Goal: Task Accomplishment & Management: Manage account settings

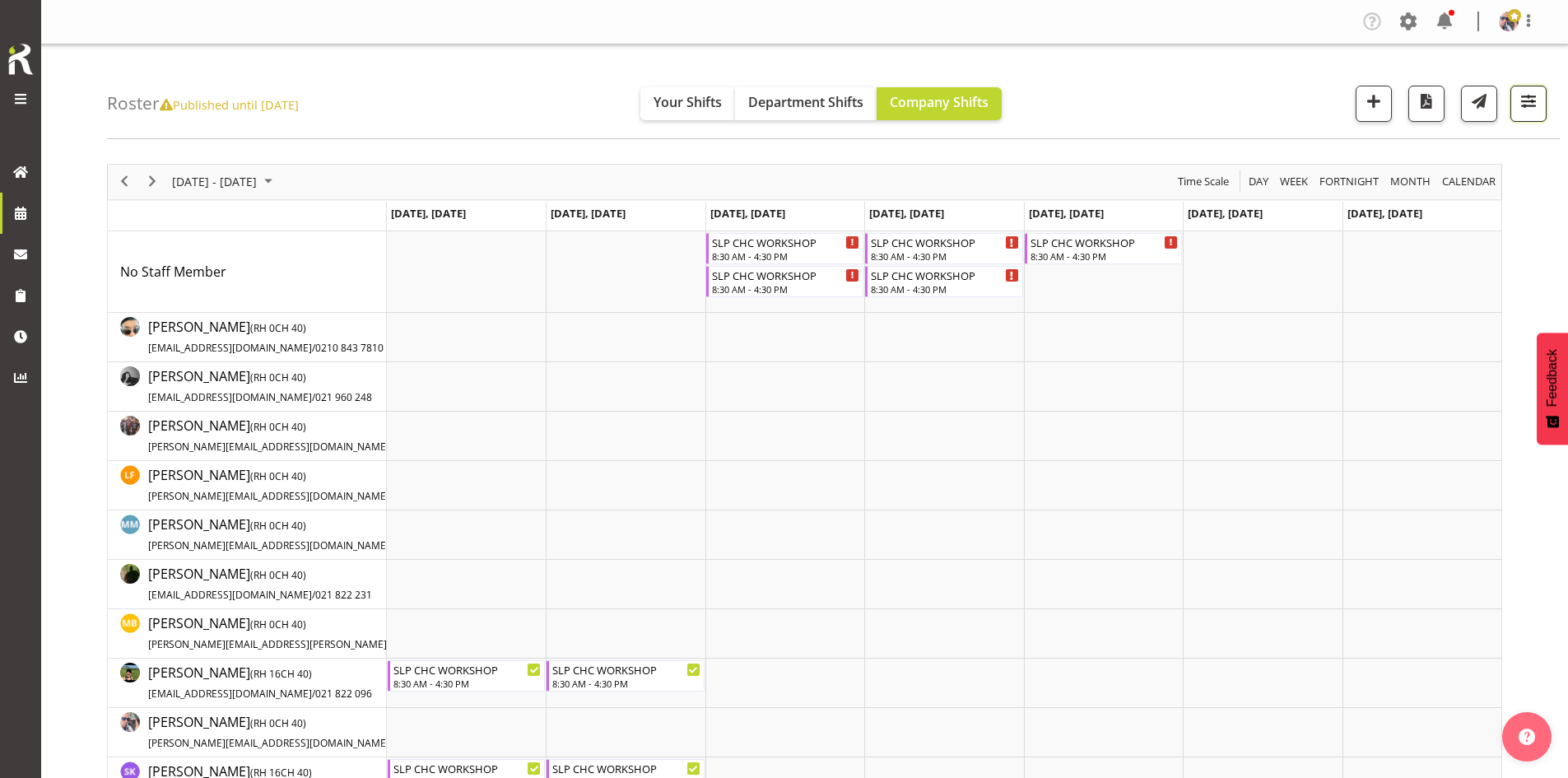
click at [1534, 89] on button "button" at bounding box center [1529, 104] width 36 height 36
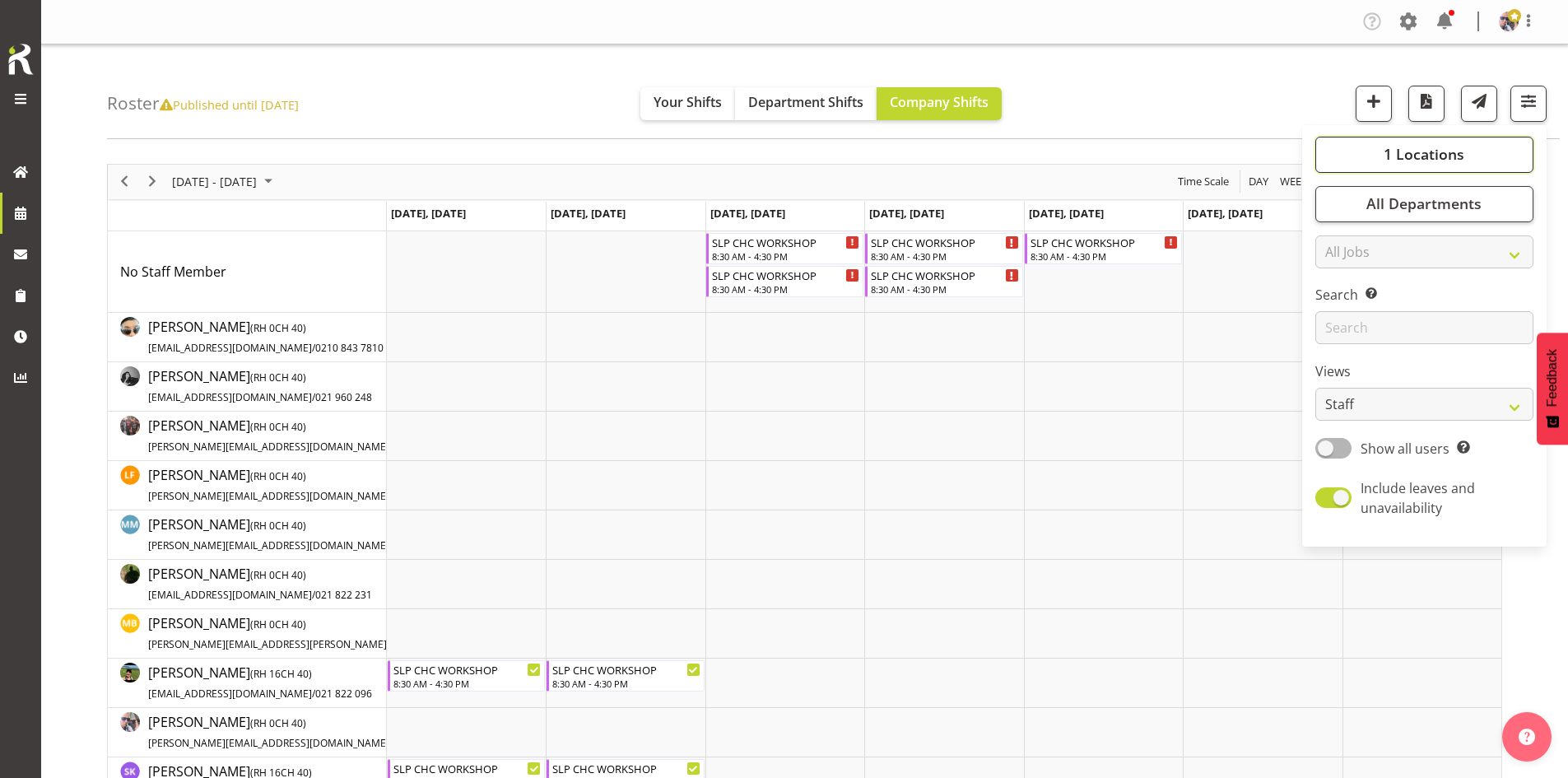
click at [1434, 139] on button "1 Locations" at bounding box center [1424, 155] width 218 height 36
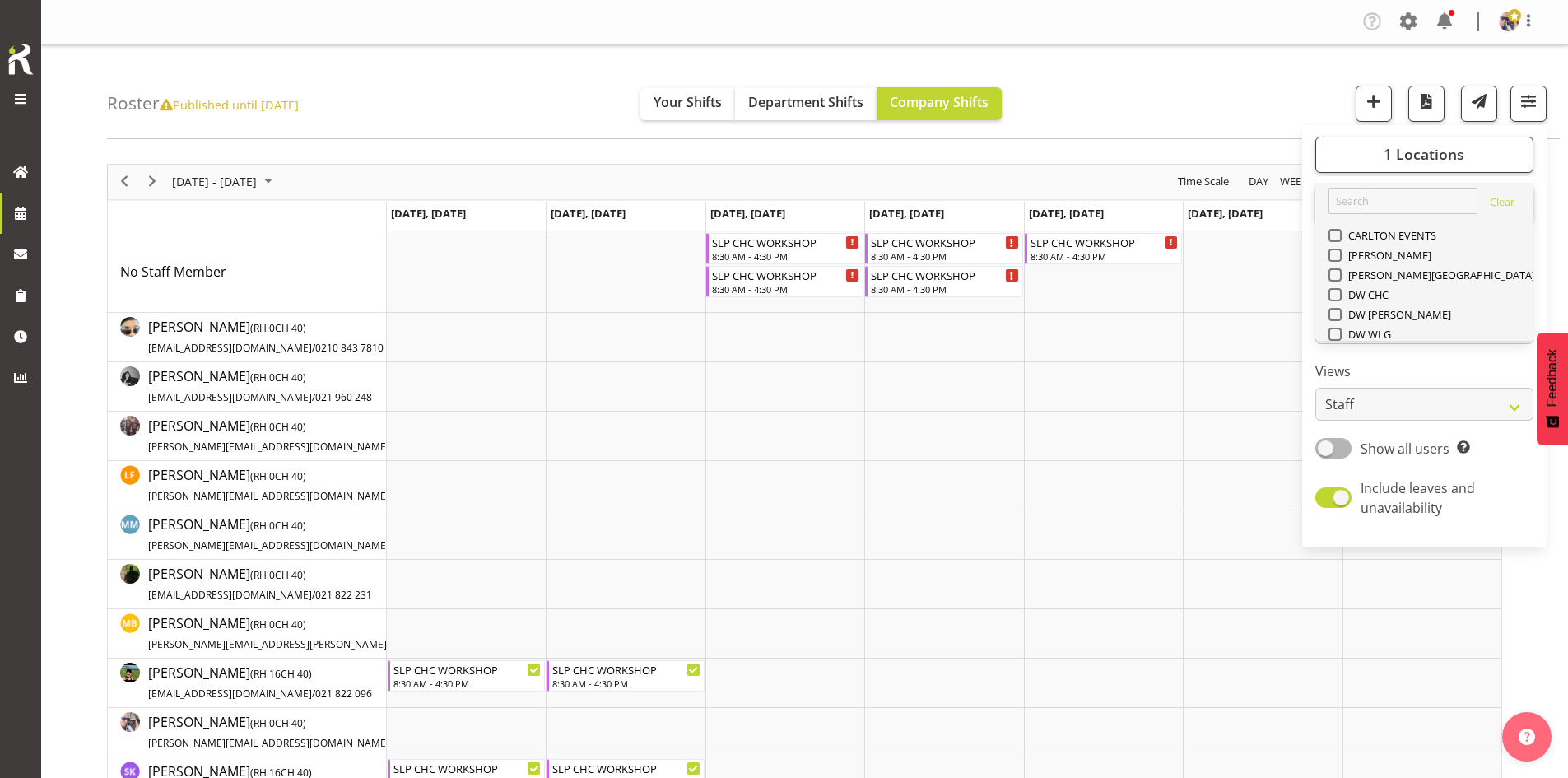
click at [1356, 447] on span "SLP" at bounding box center [1355, 453] width 26 height 13
click at [1340, 448] on input "SLP" at bounding box center [1334, 453] width 11 height 11
checkbox input "true"
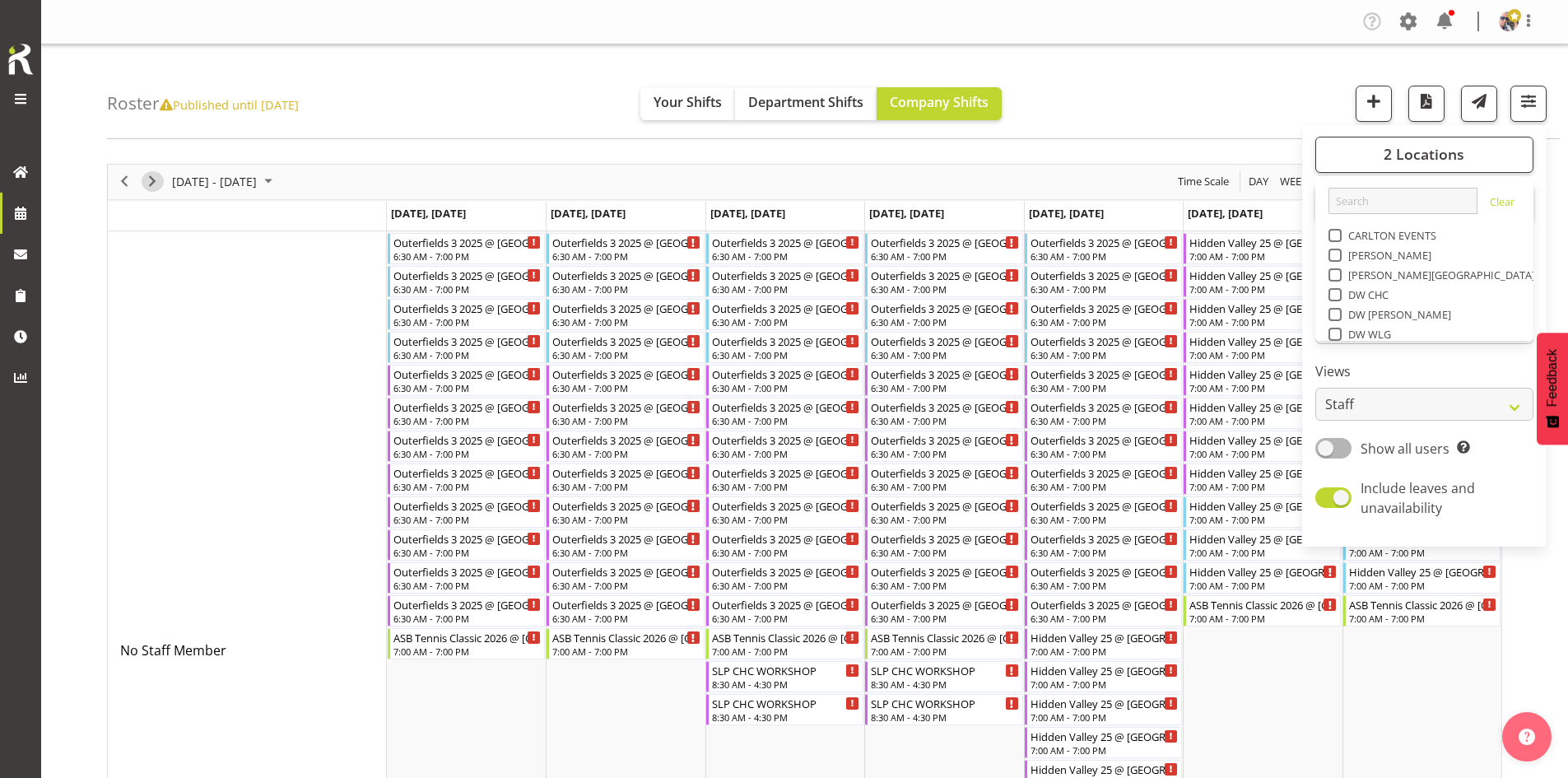
click at [152, 192] on span "Next" at bounding box center [151, 181] width 20 height 21
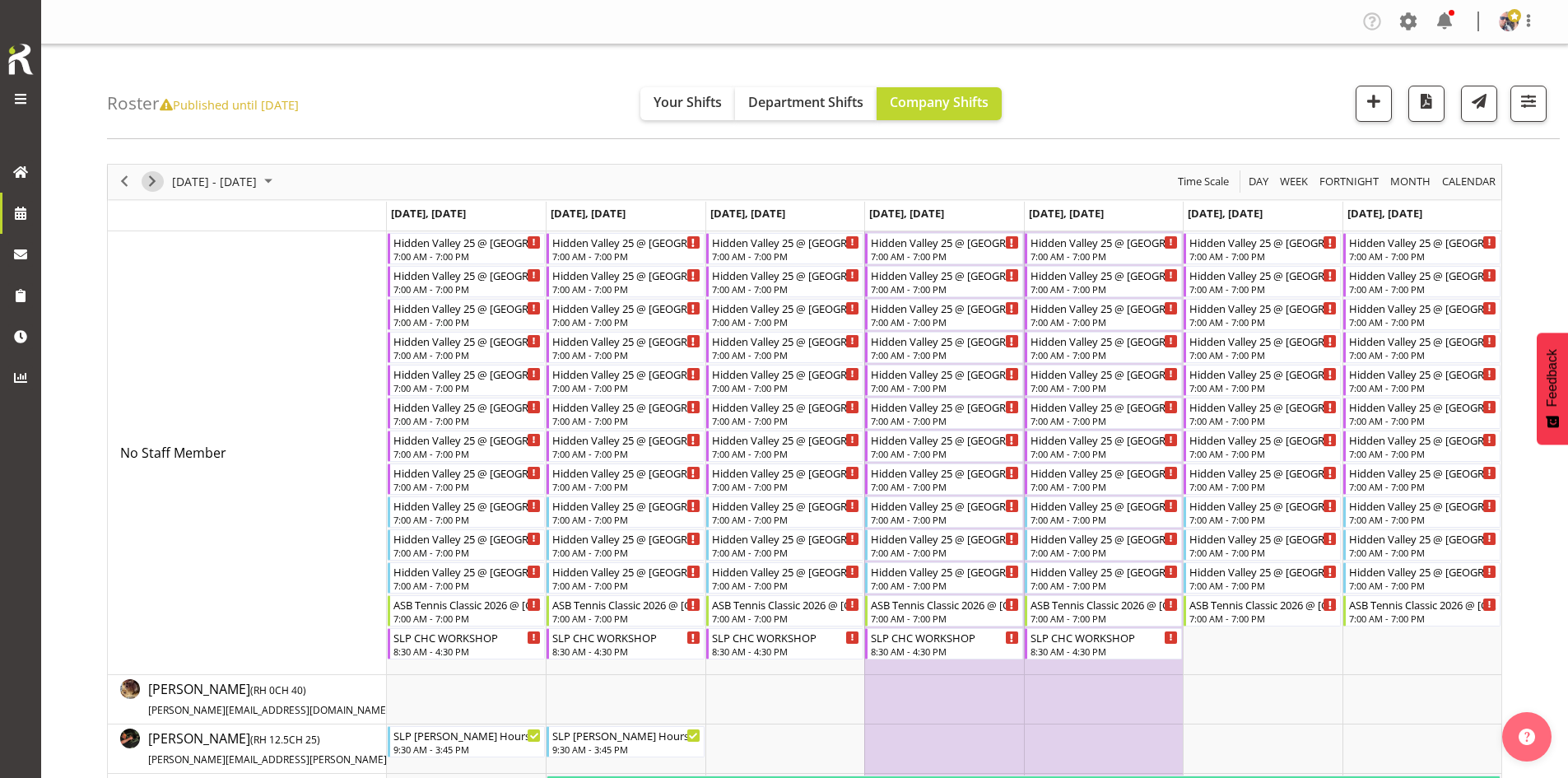
click at [143, 176] on span "Next" at bounding box center [151, 181] width 20 height 21
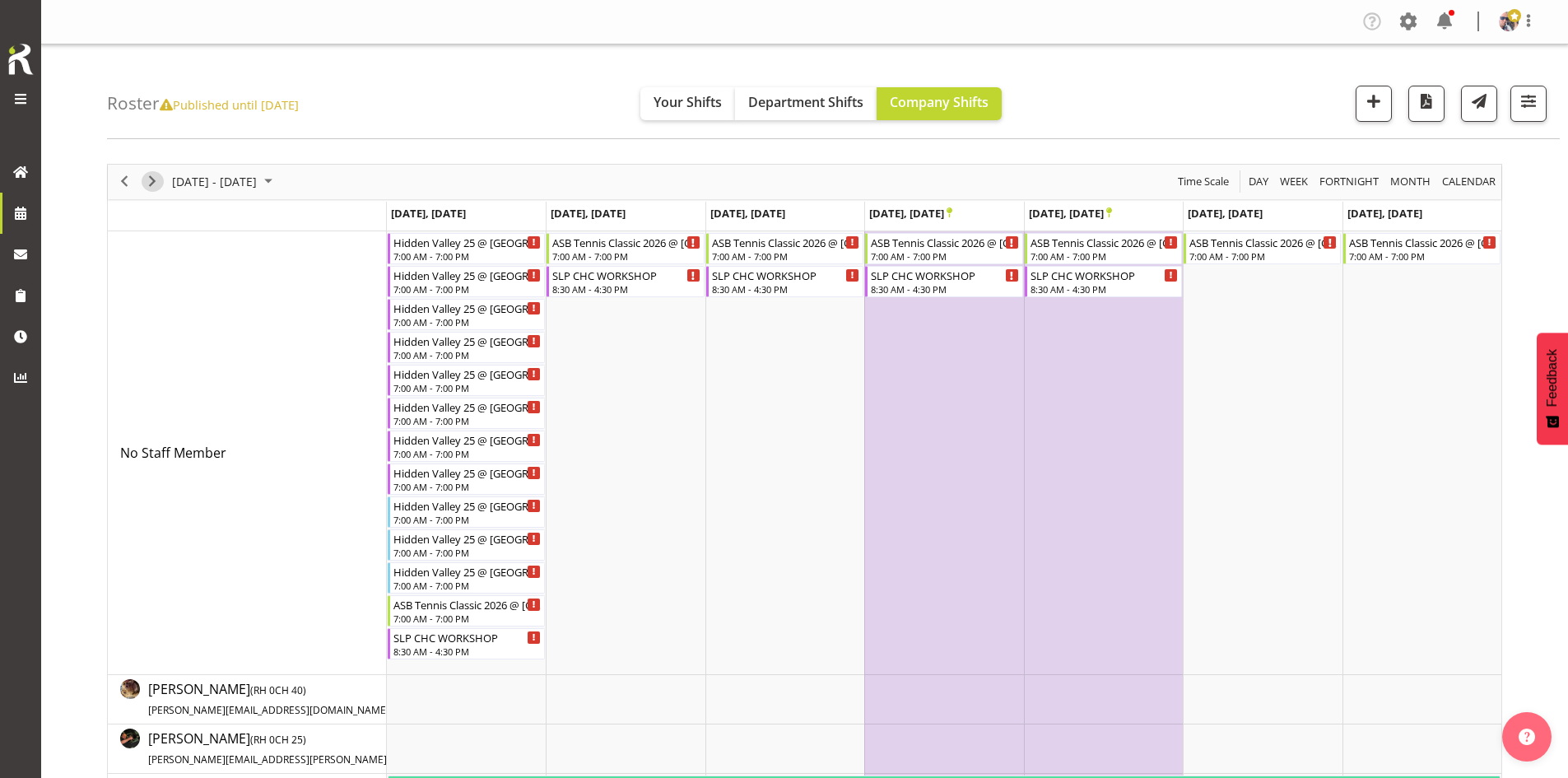
click at [146, 179] on span "Next" at bounding box center [151, 181] width 20 height 21
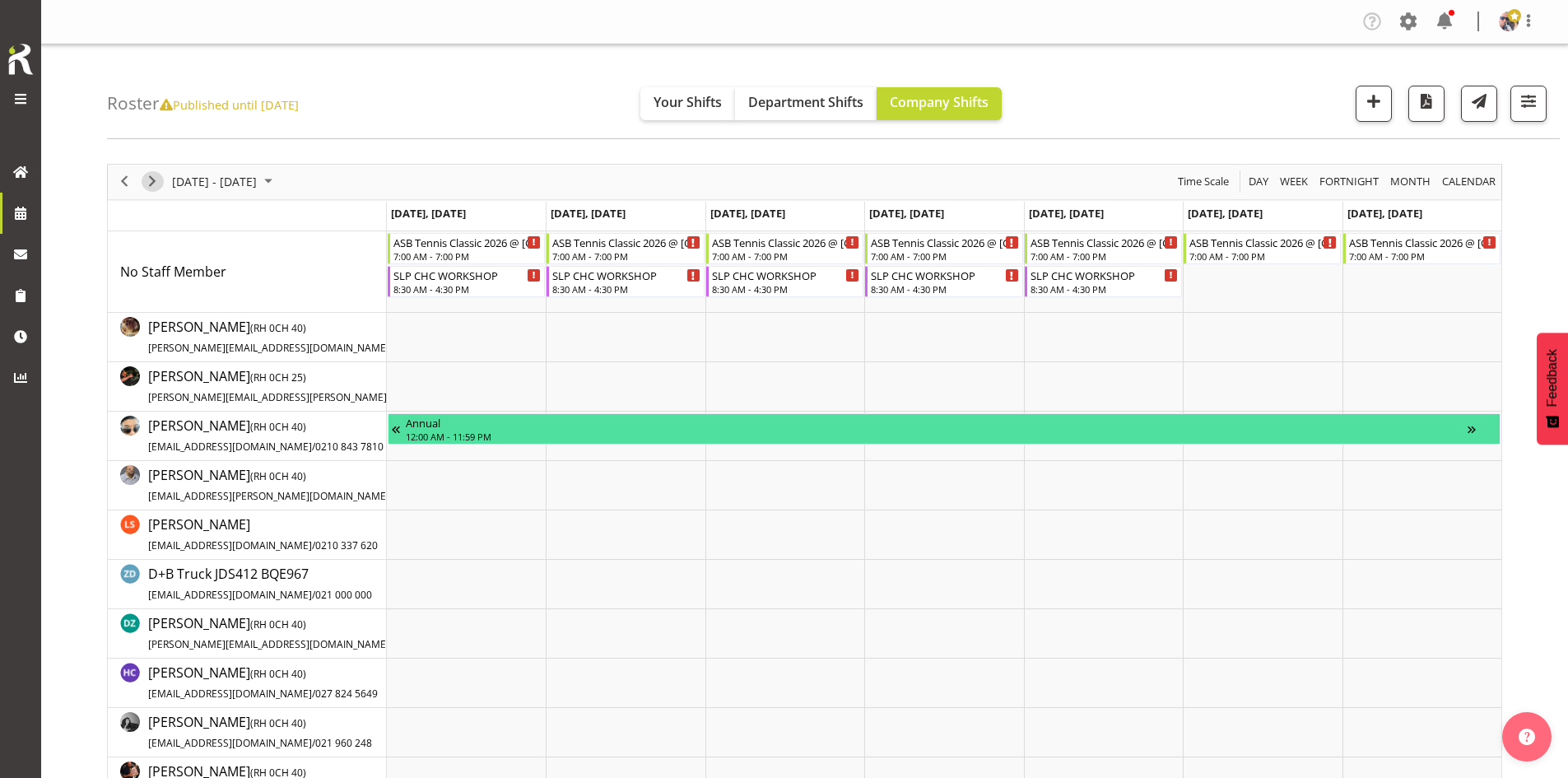
click at [157, 181] on span "Next" at bounding box center [151, 181] width 20 height 21
click at [163, 181] on button "Next" at bounding box center [153, 181] width 22 height 21
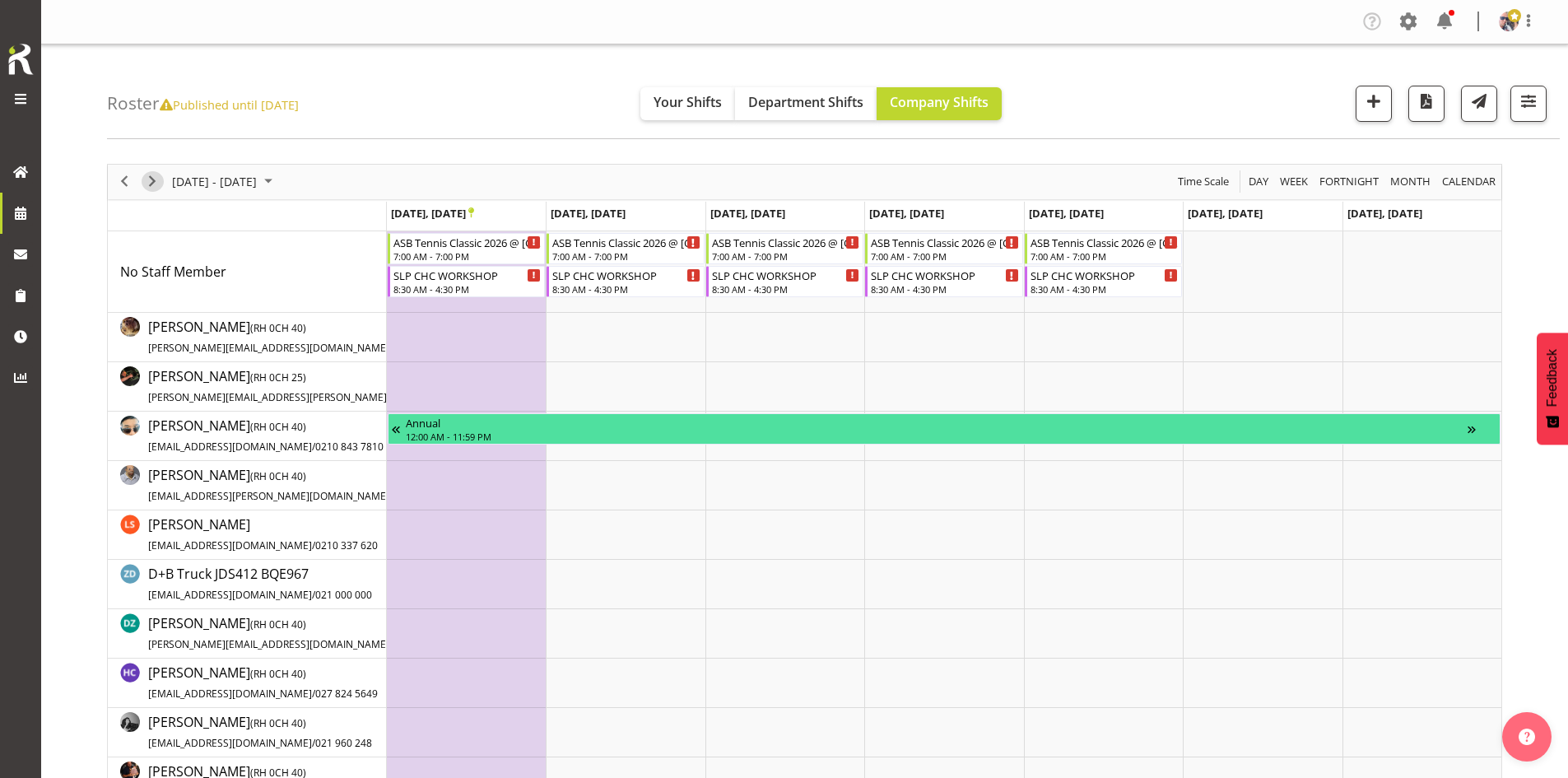
click at [149, 184] on span "Next" at bounding box center [151, 181] width 20 height 21
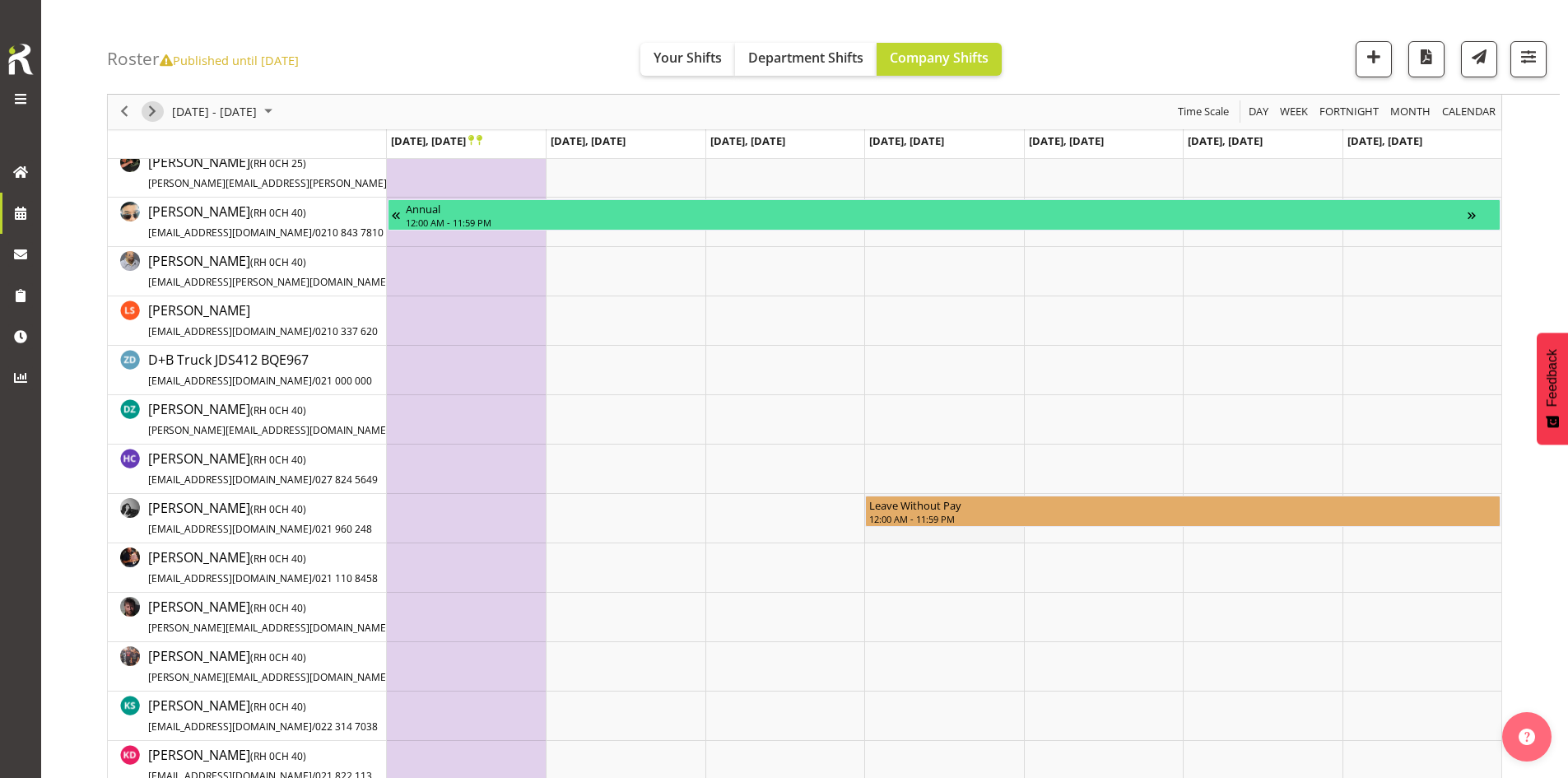
scroll to position [247, 0]
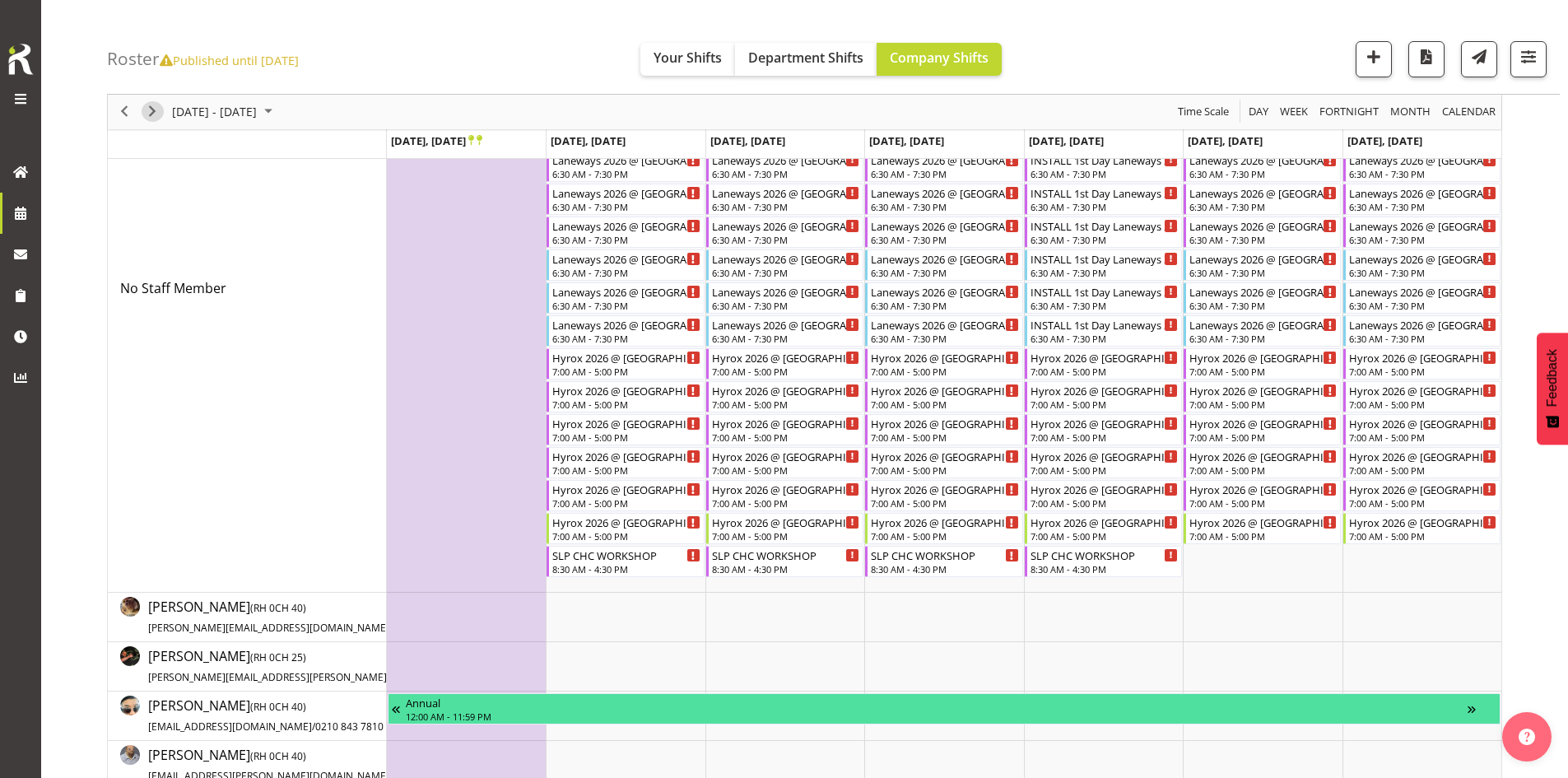
click at [148, 117] on span "Next" at bounding box center [151, 112] width 20 height 21
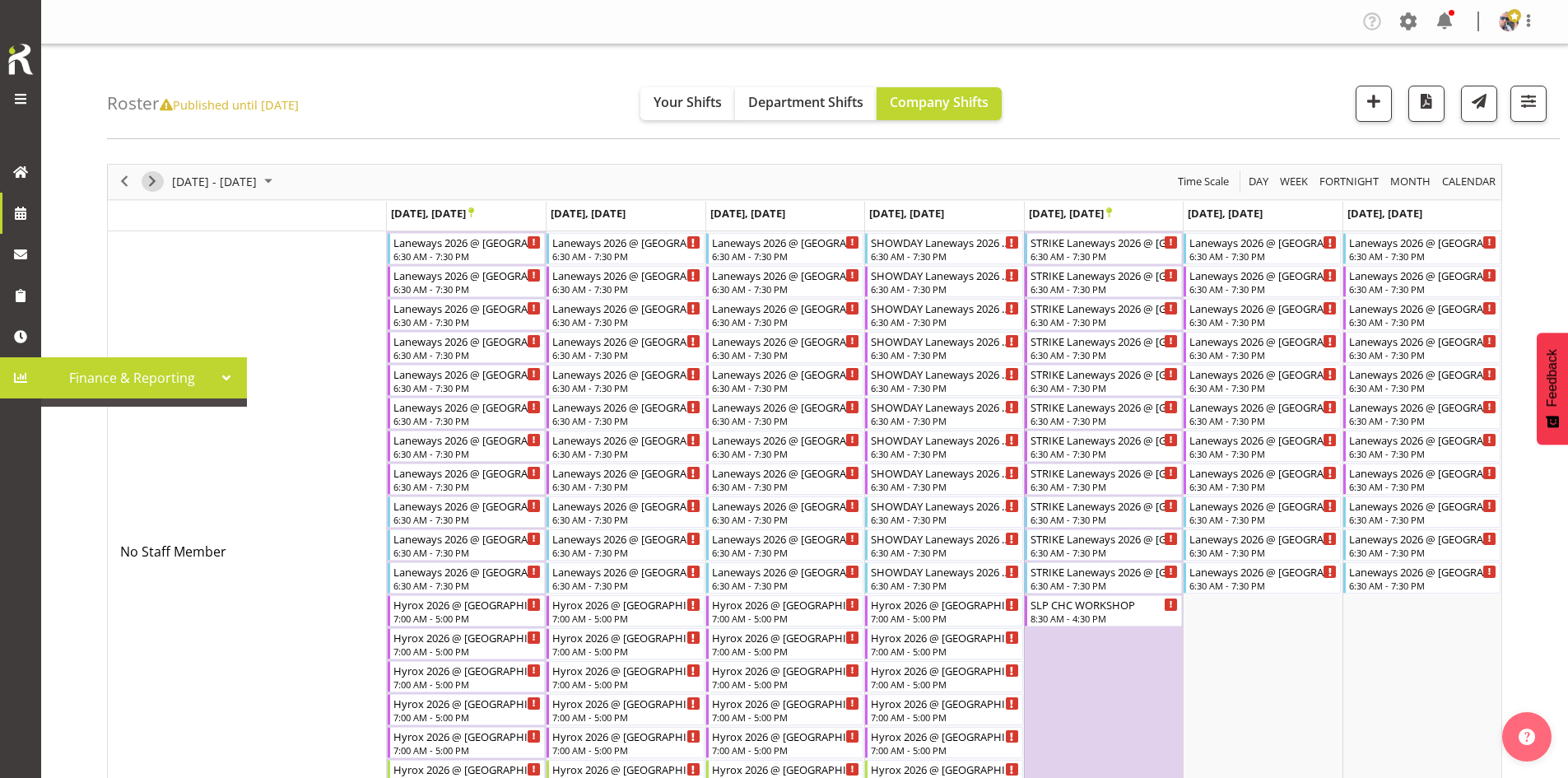
click at [147, 186] on span "Next" at bounding box center [151, 181] width 20 height 21
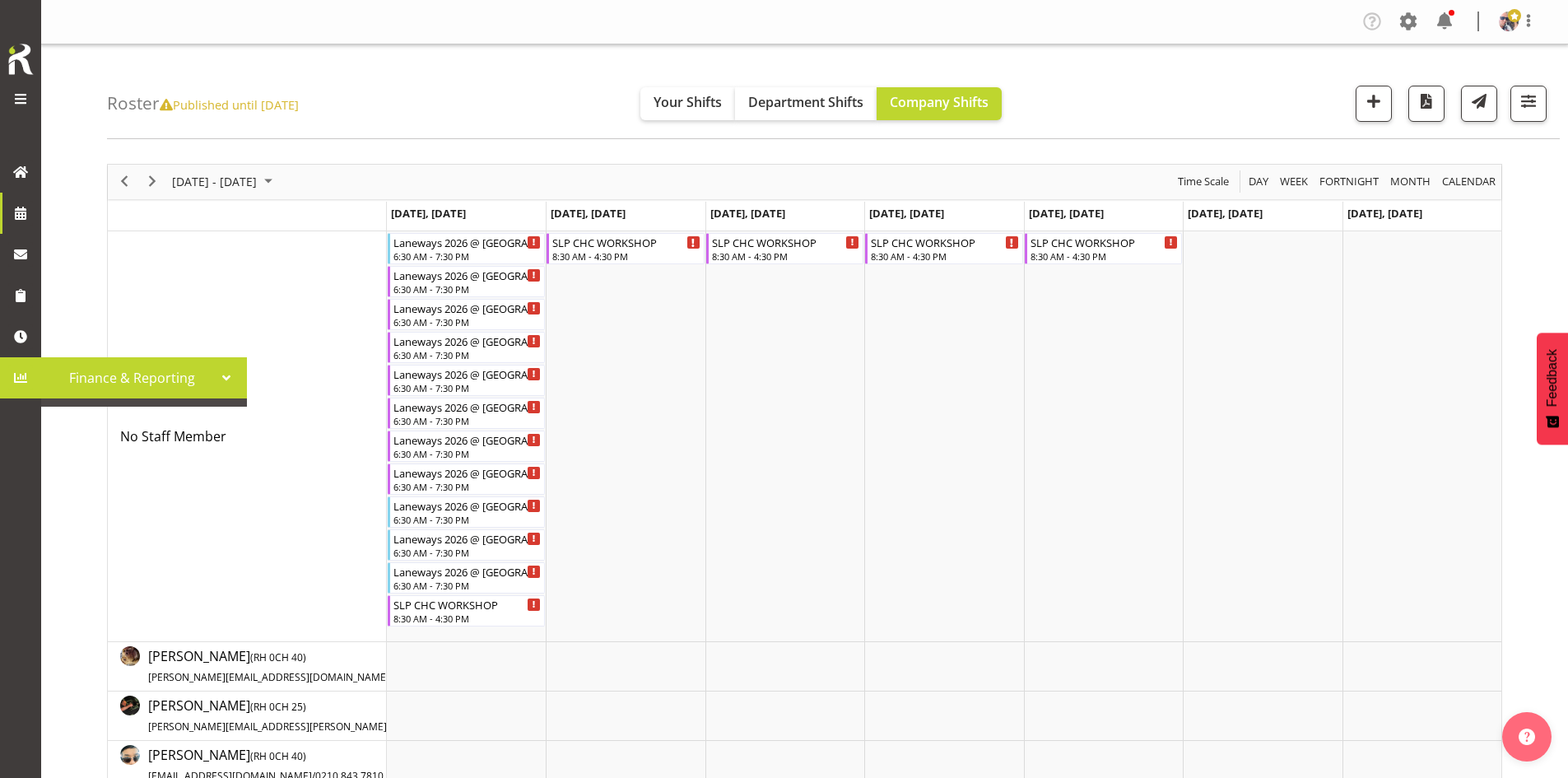
click at [386, 164] on div "[DATE] - [DATE] [DATE] Day Week Fortnight Month calendar Month Agenda Time Scale" at bounding box center [804, 181] width 1393 height 34
click at [152, 178] on span "Next" at bounding box center [151, 181] width 20 height 21
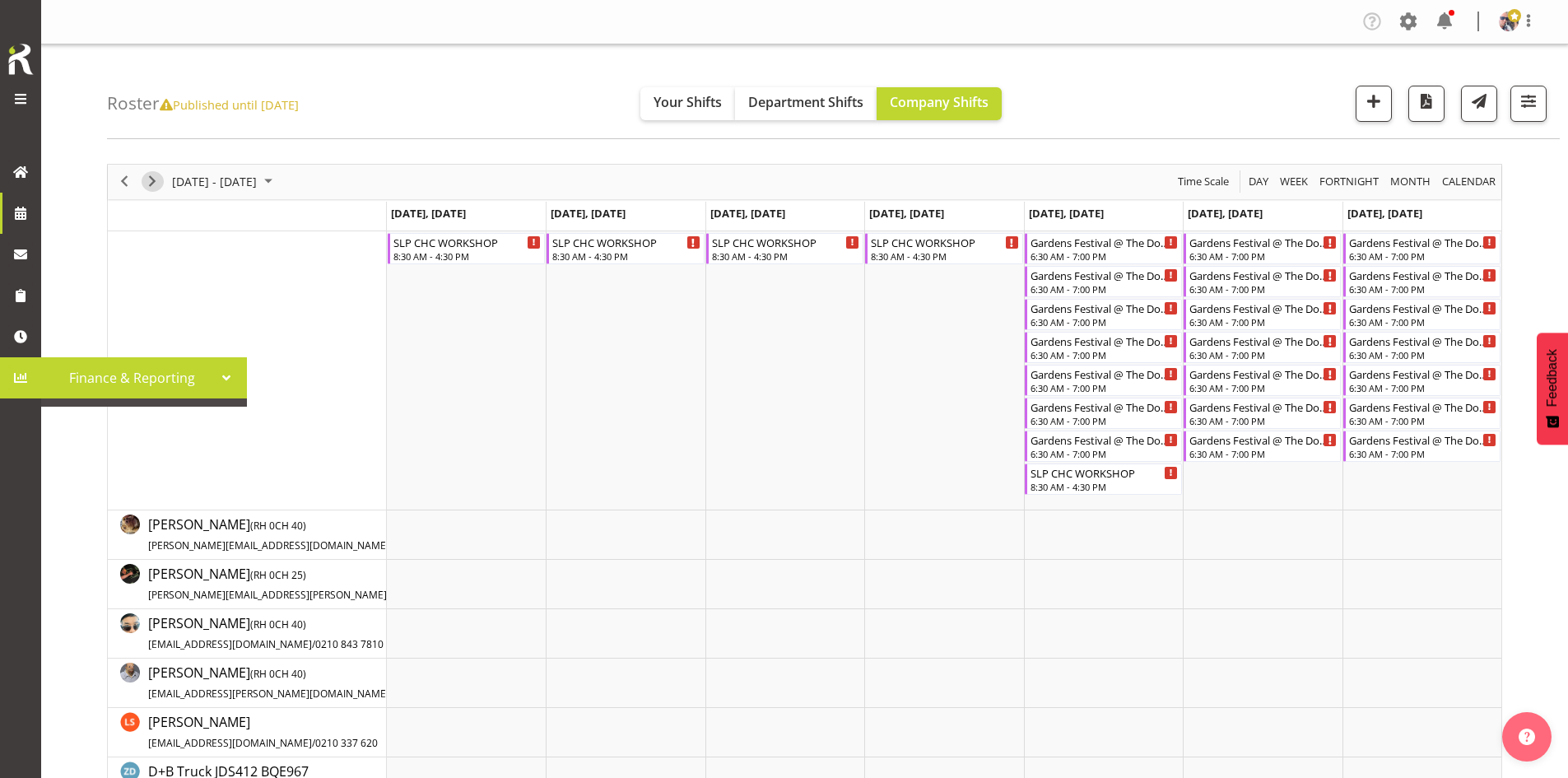
click at [157, 183] on span "Next" at bounding box center [151, 181] width 20 height 21
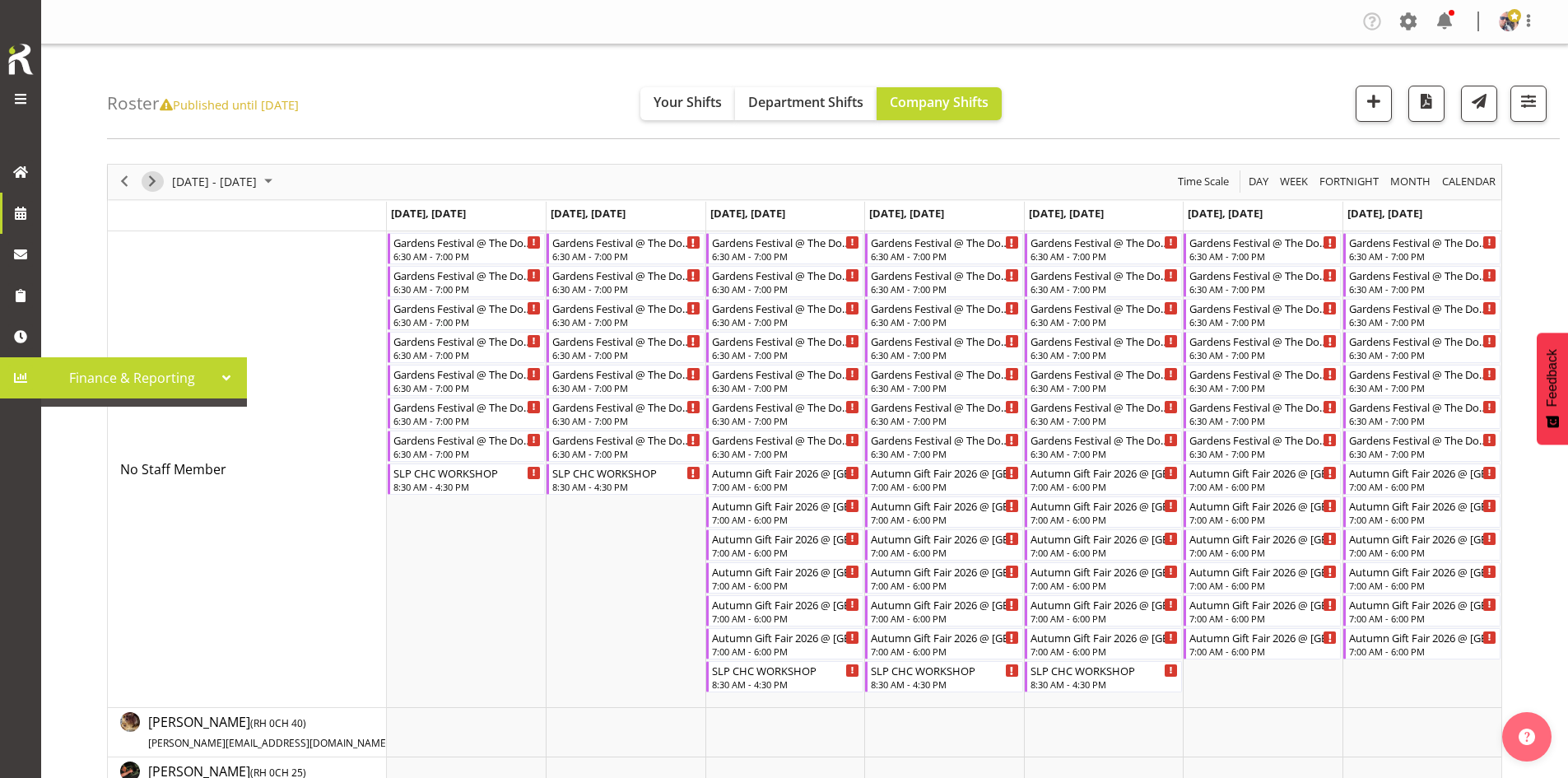
drag, startPoint x: 154, startPoint y: 174, endPoint x: 794, endPoint y: 300, distance: 652.3
click at [155, 175] on span "Next" at bounding box center [151, 181] width 20 height 21
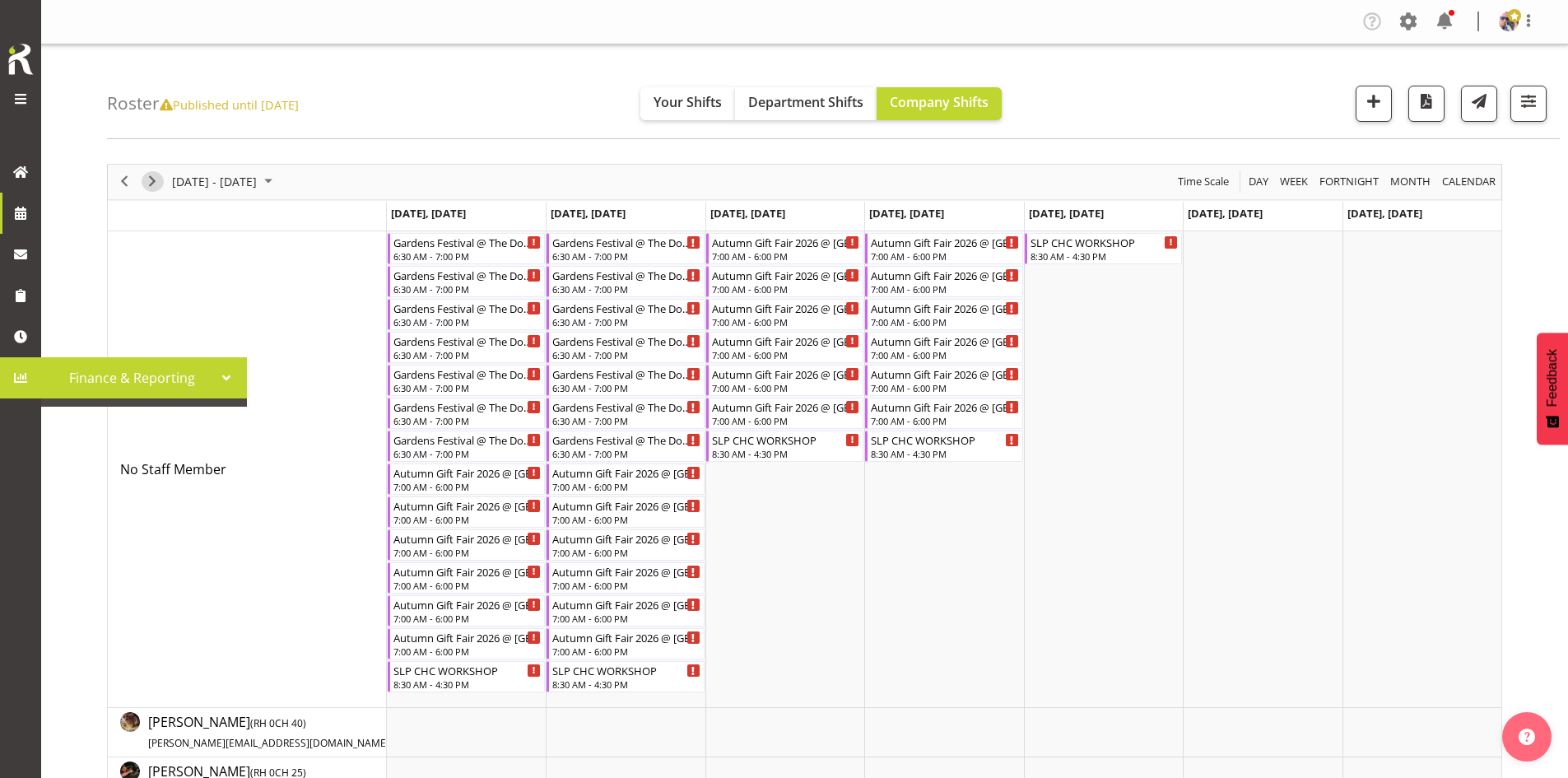
click at [146, 181] on span "Next" at bounding box center [151, 181] width 20 height 21
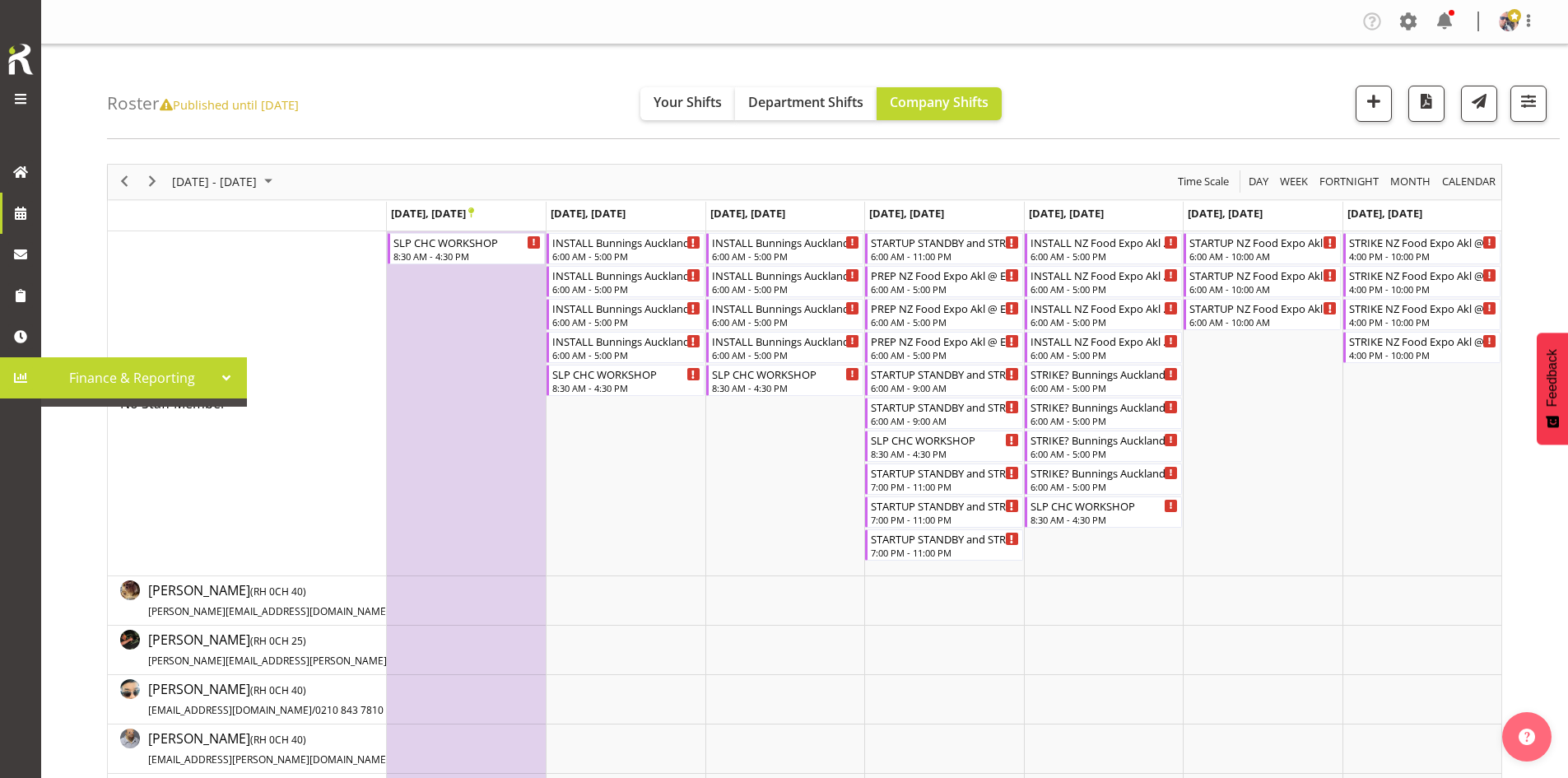
click at [153, 193] on div "next period" at bounding box center [152, 181] width 28 height 34
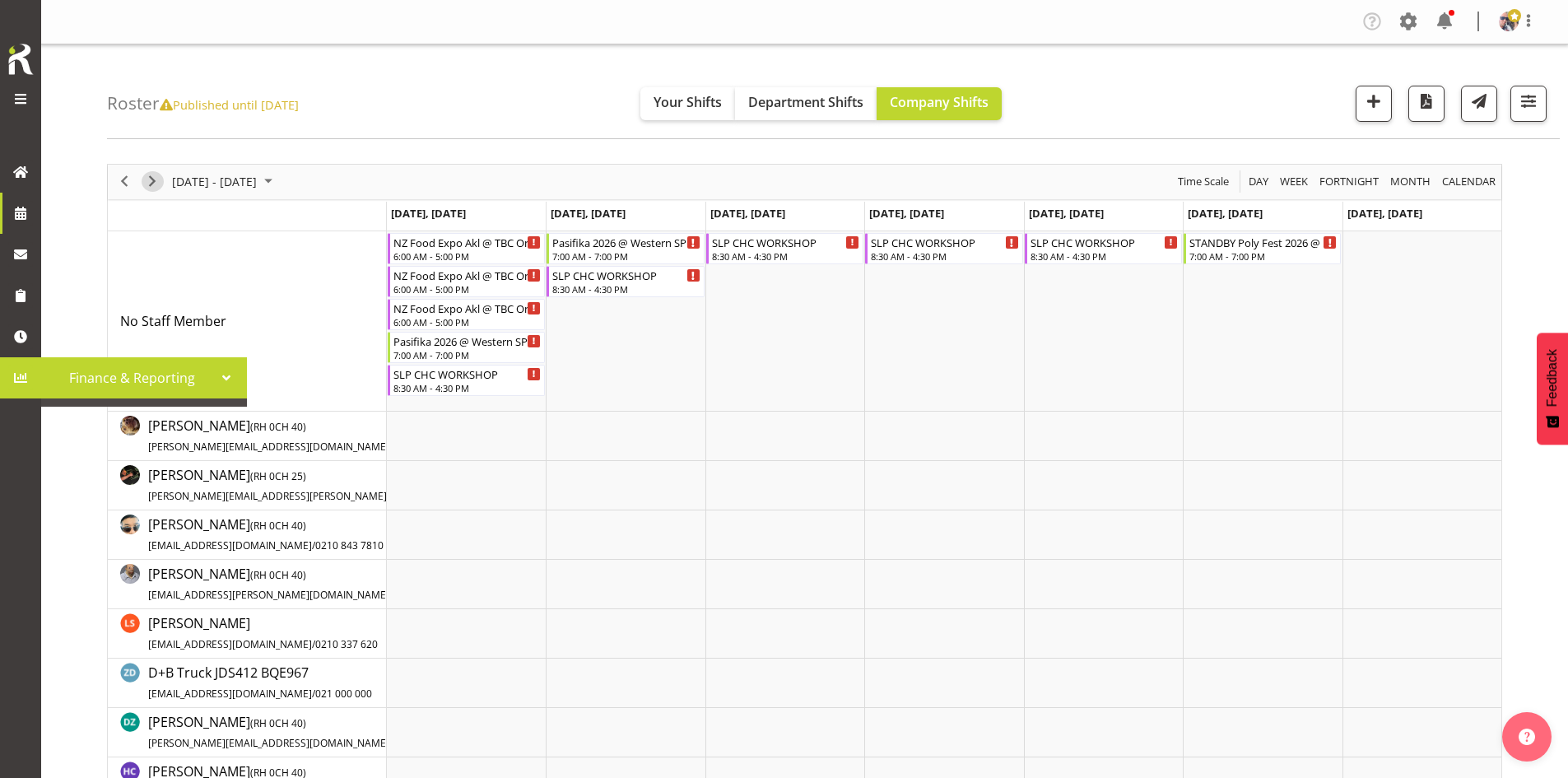
click at [148, 181] on span "Next" at bounding box center [151, 181] width 20 height 21
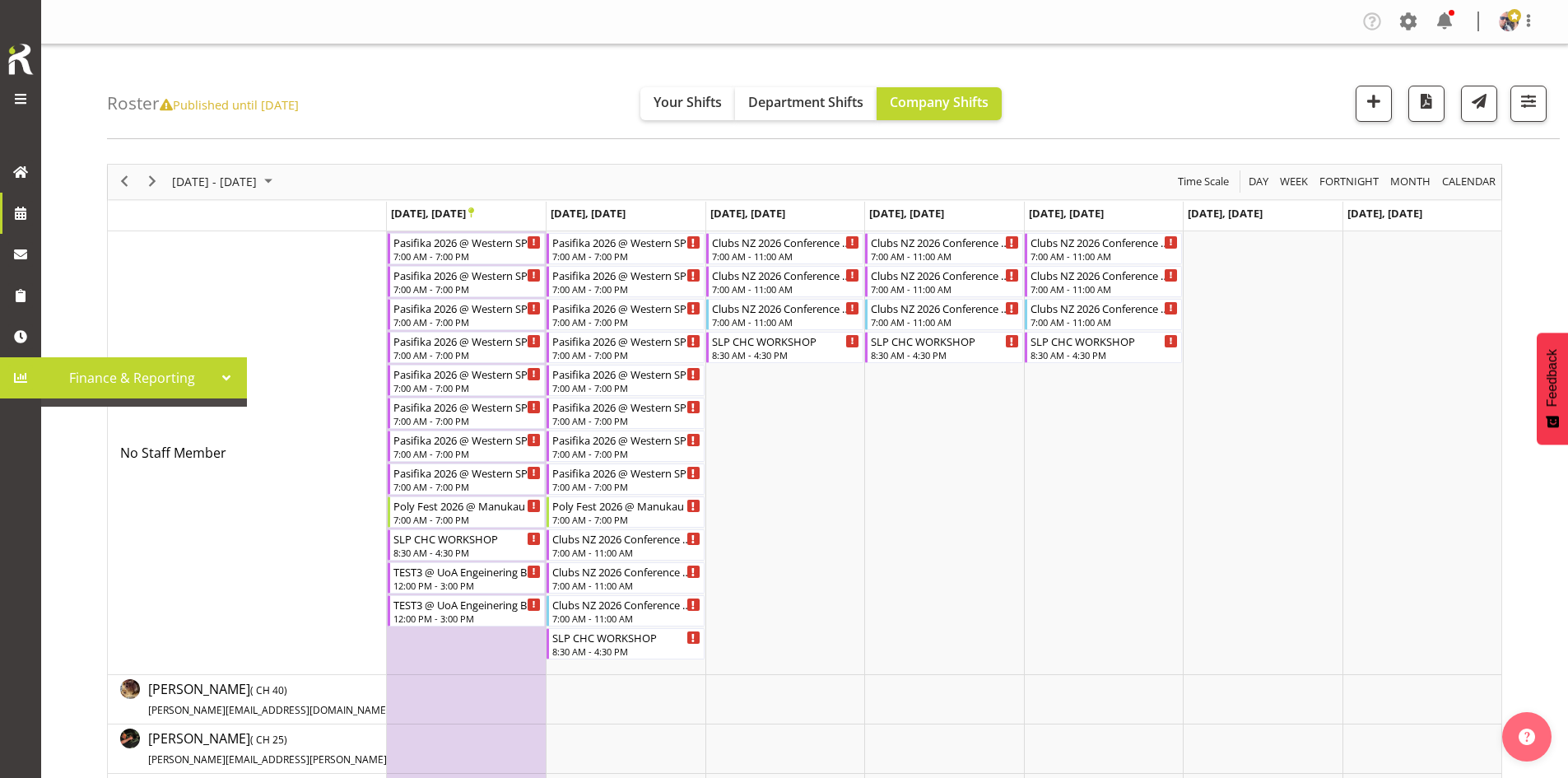
click at [228, 377] on div at bounding box center [226, 377] width 25 height 25
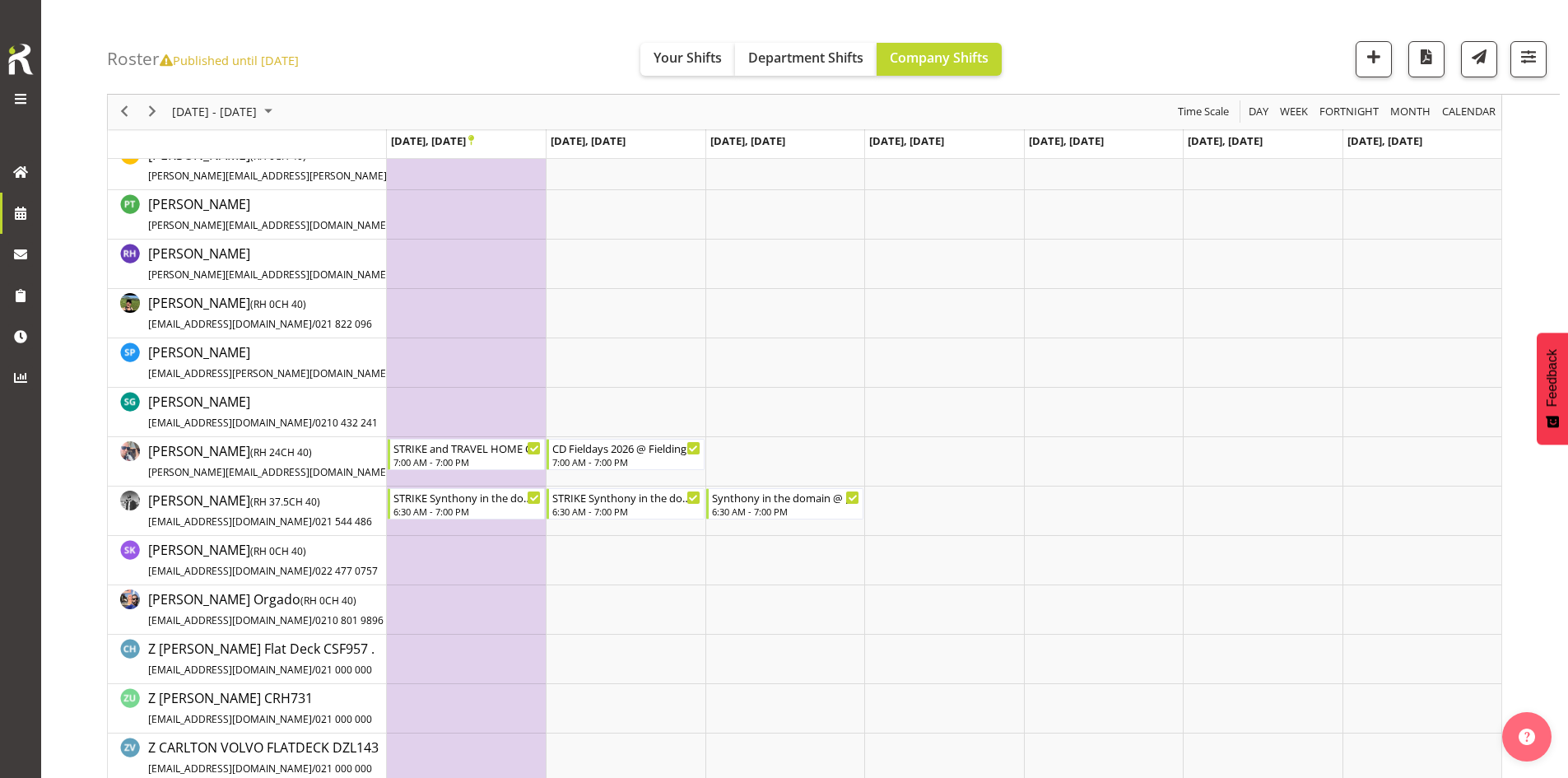
scroll to position [1648, 0]
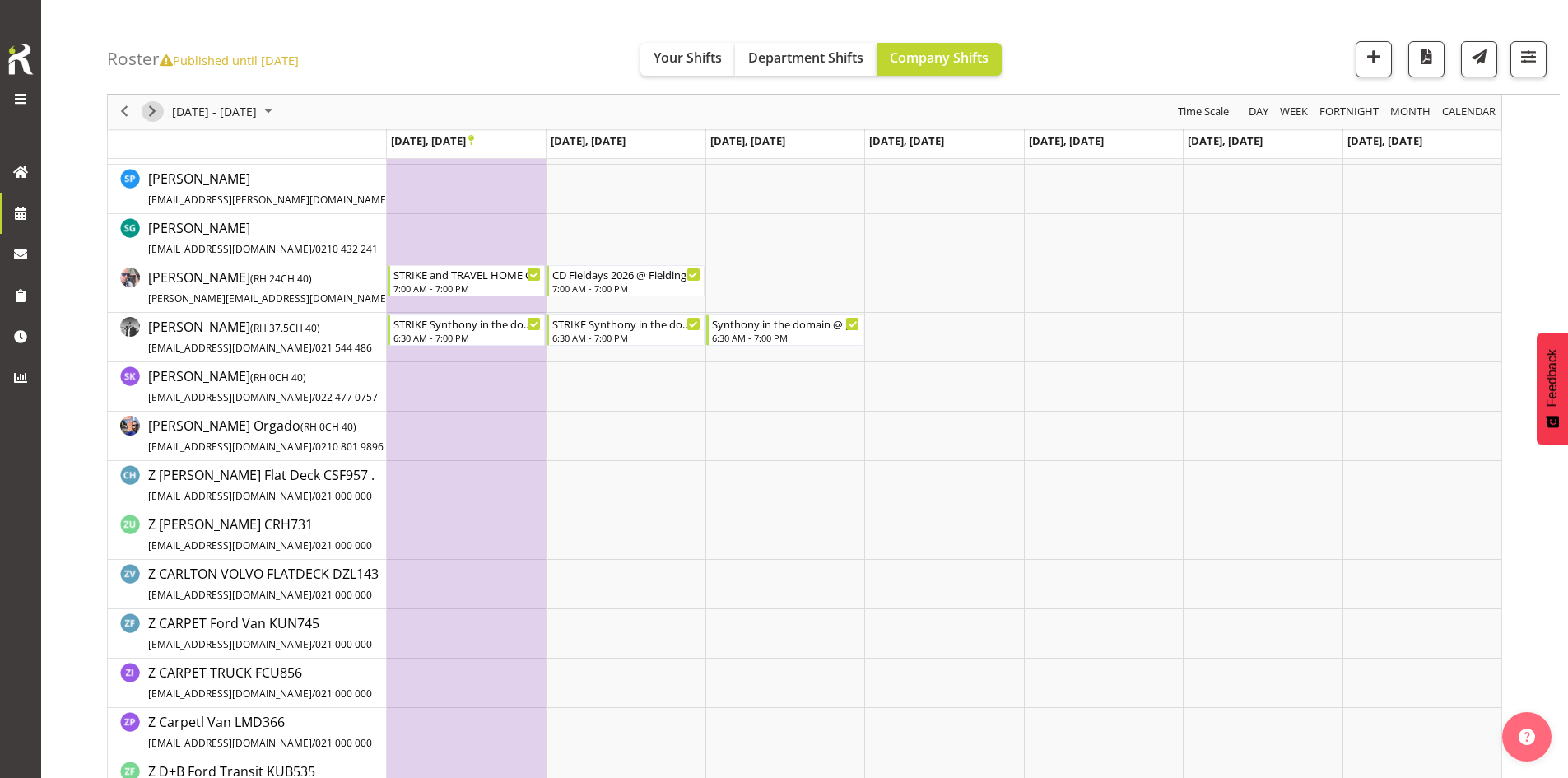
click at [157, 104] on span "Next" at bounding box center [151, 112] width 20 height 21
